Goal: Information Seeking & Learning: Learn about a topic

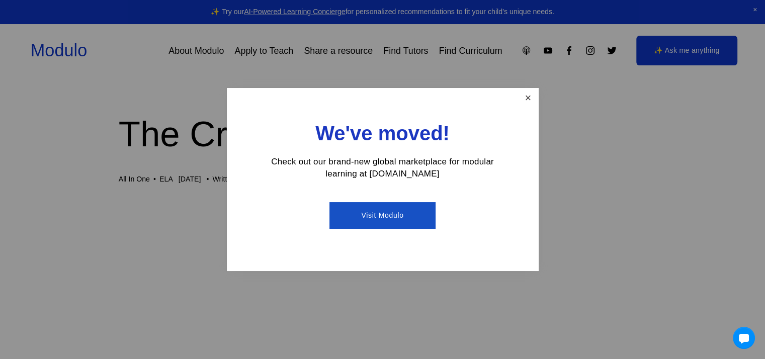
click at [529, 104] on link "Close" at bounding box center [528, 98] width 18 height 18
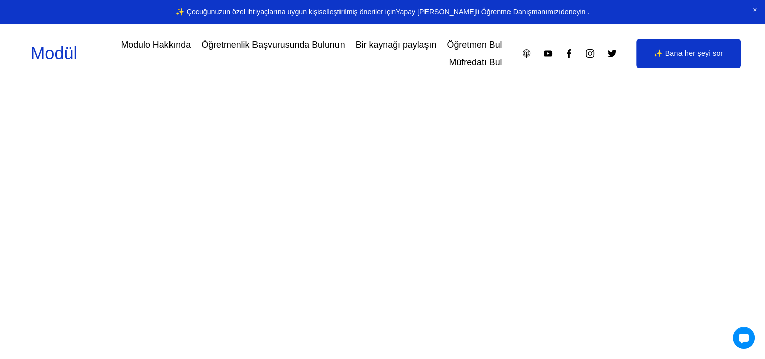
scroll to position [101, 0]
click at [153, 45] on font "Modulo Hakkında" at bounding box center [156, 45] width 70 height 10
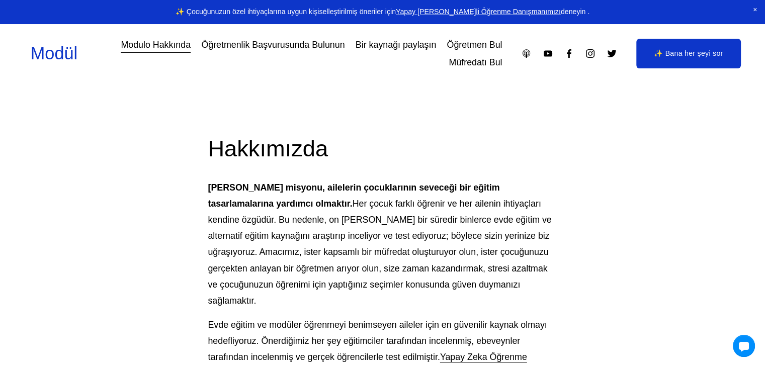
click at [151, 45] on font "Modulo Hakkında" at bounding box center [156, 45] width 70 height 10
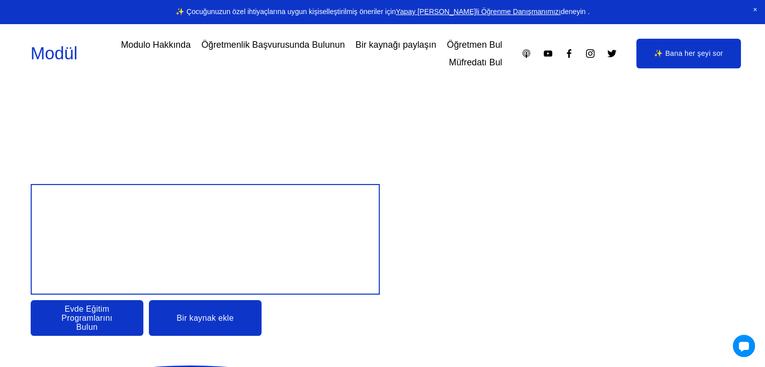
click at [95, 320] on font "Evde Eğitim Programlarını Bulun" at bounding box center [86, 318] width 51 height 27
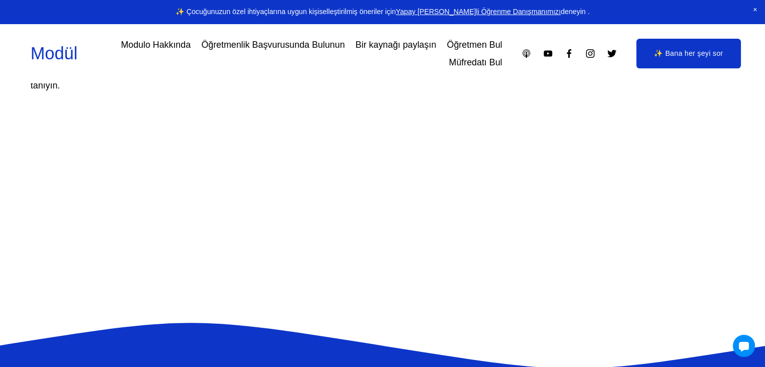
scroll to position [704, 0]
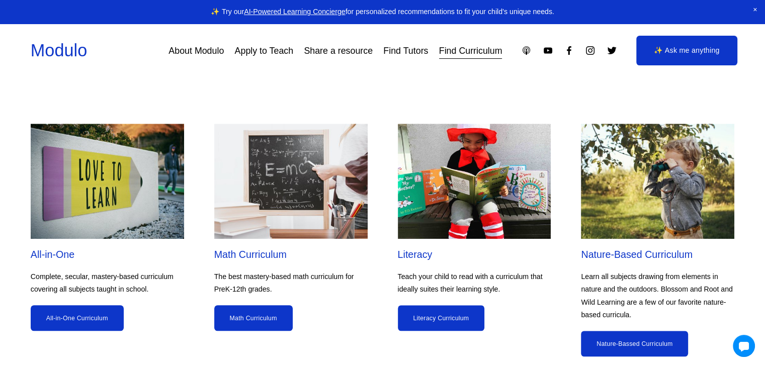
scroll to position [905, 0]
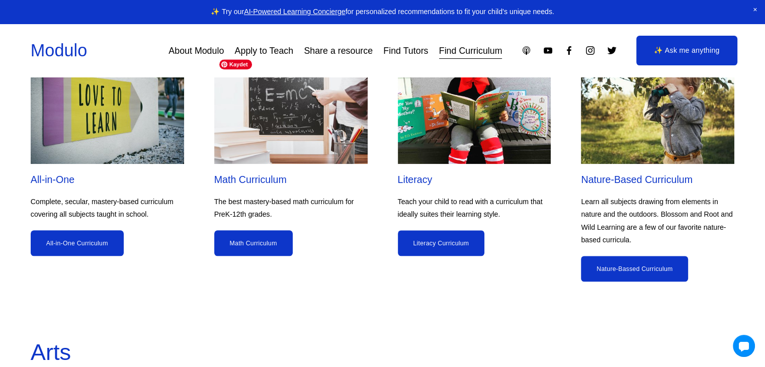
click at [280, 124] on img at bounding box center [290, 107] width 153 height 116
click at [258, 245] on link "Math Curriculum" at bounding box center [253, 243] width 78 height 26
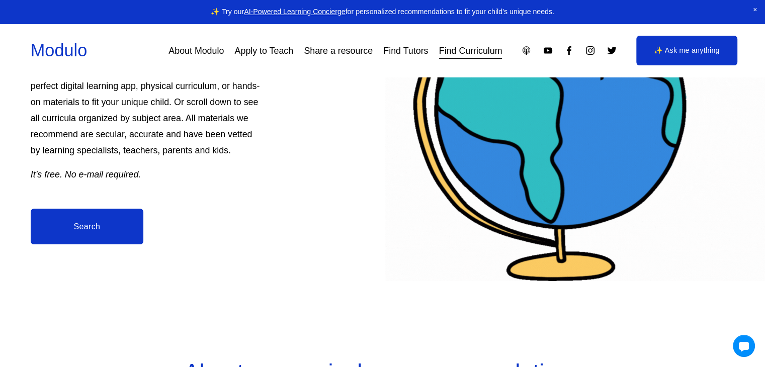
scroll to position [201, 0]
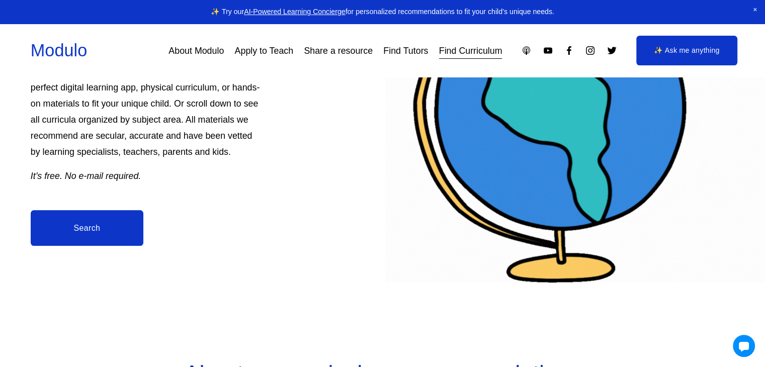
click at [267, 54] on link "Apply to Teach" at bounding box center [264, 51] width 59 height 18
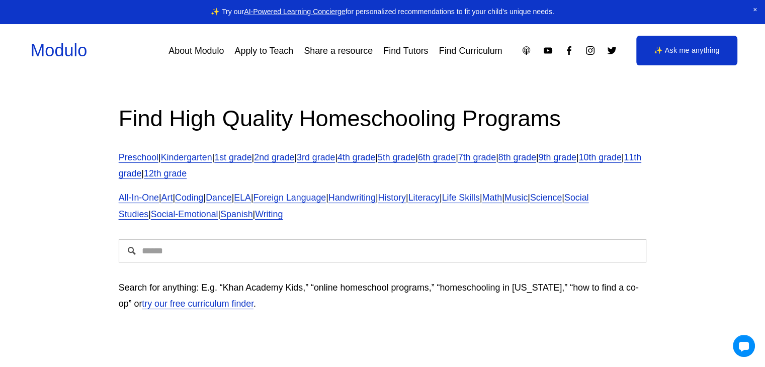
click at [335, 159] on link "3rd grade" at bounding box center [316, 157] width 38 height 10
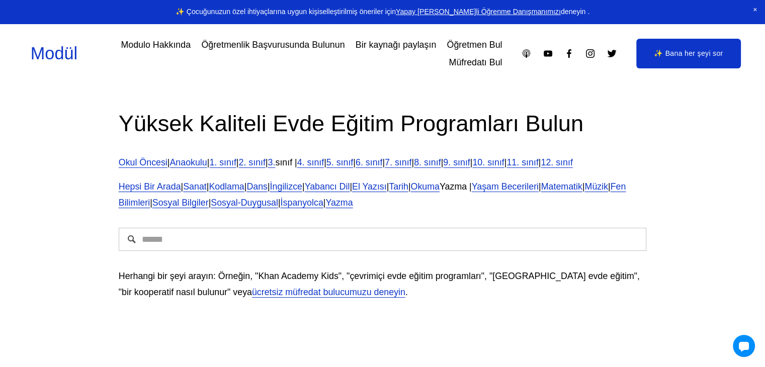
click at [387, 186] on font "El Yazısı" at bounding box center [369, 186] width 35 height 10
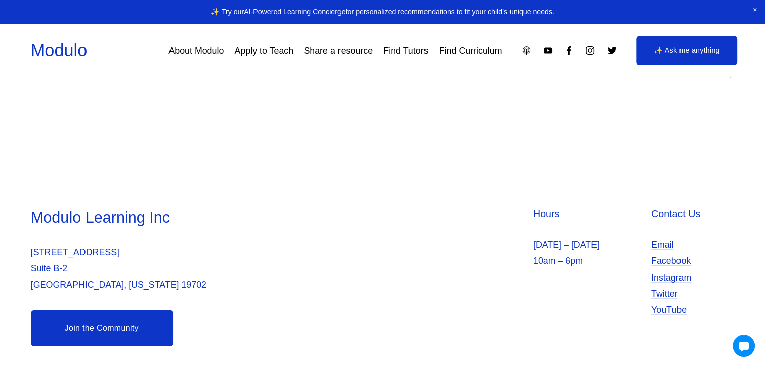
scroll to position [6704, 0]
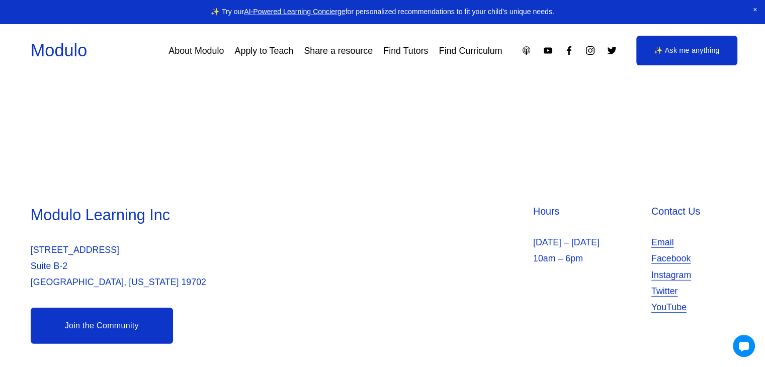
click at [261, 54] on link "Apply to Teach" at bounding box center [264, 51] width 59 height 18
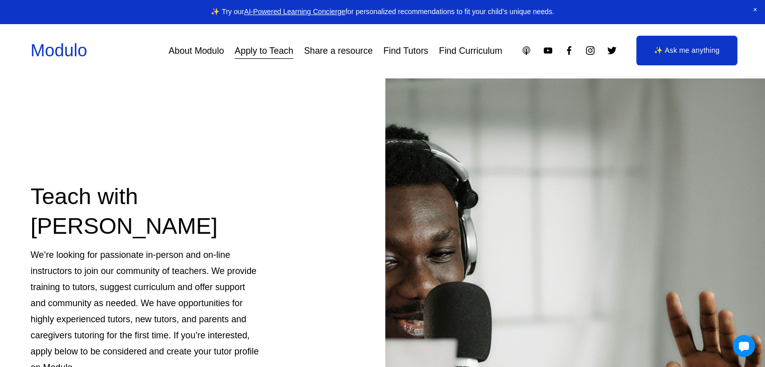
click at [194, 51] on link "About Modulo" at bounding box center [195, 51] width 55 height 18
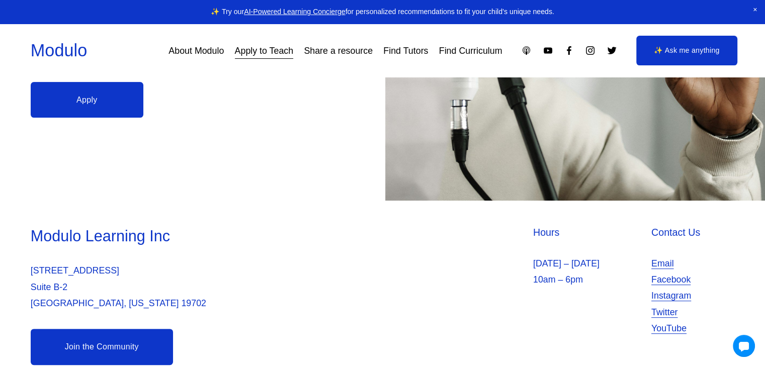
scroll to position [354, 0]
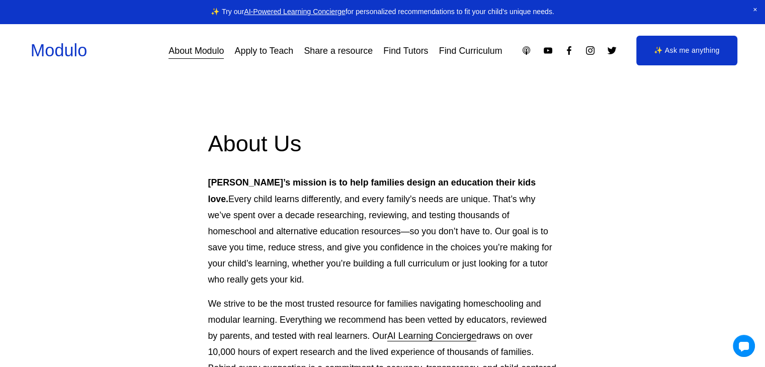
click at [332, 55] on link "Share a resource" at bounding box center [338, 51] width 69 height 18
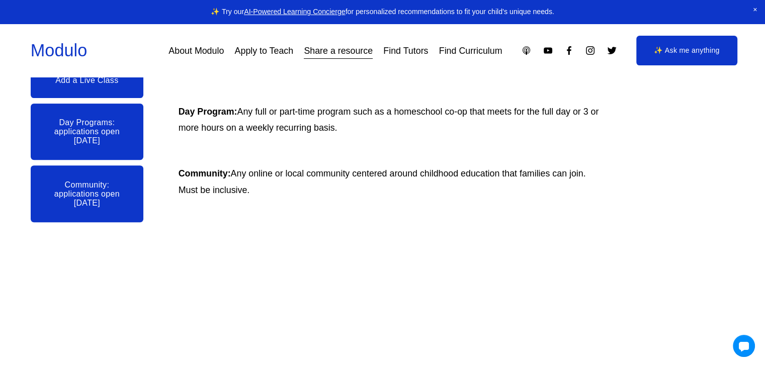
scroll to position [438, 0]
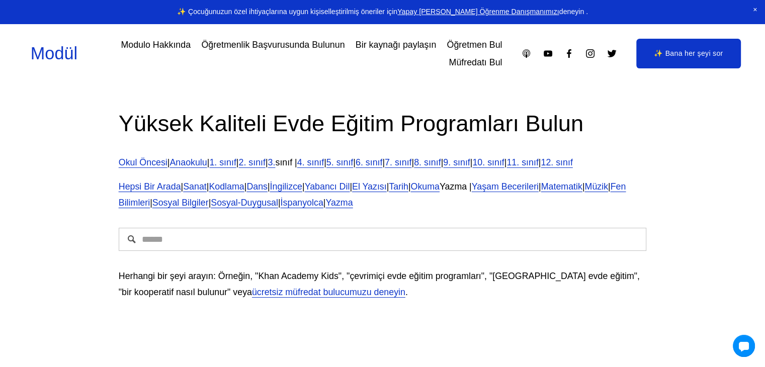
click at [302, 190] on font "İngilizce" at bounding box center [286, 186] width 32 height 10
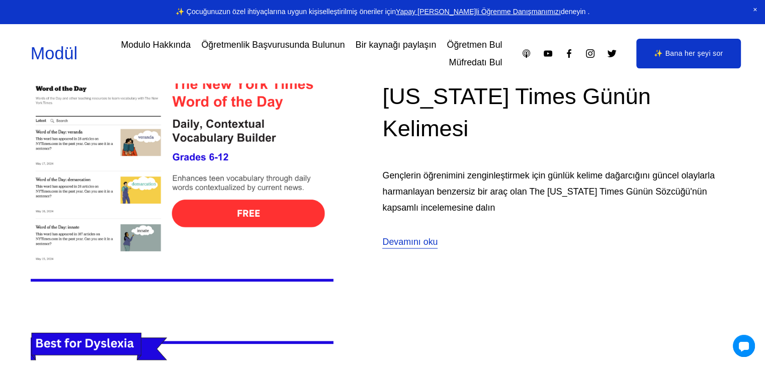
scroll to position [1961, 0]
